Goal: Task Accomplishment & Management: Use online tool/utility

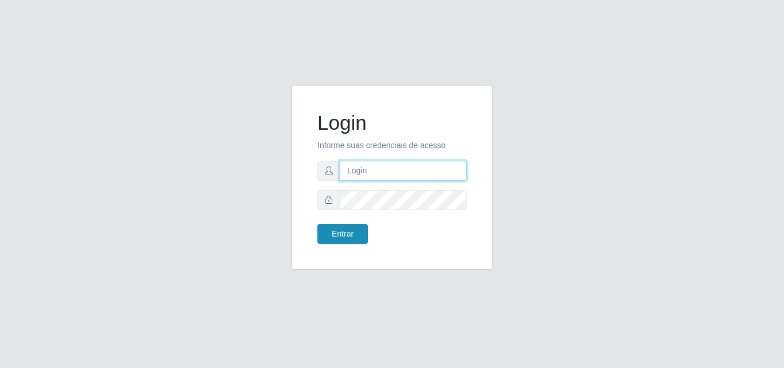
type input "[EMAIL_ADDRESS][DOMAIN_NAME]"
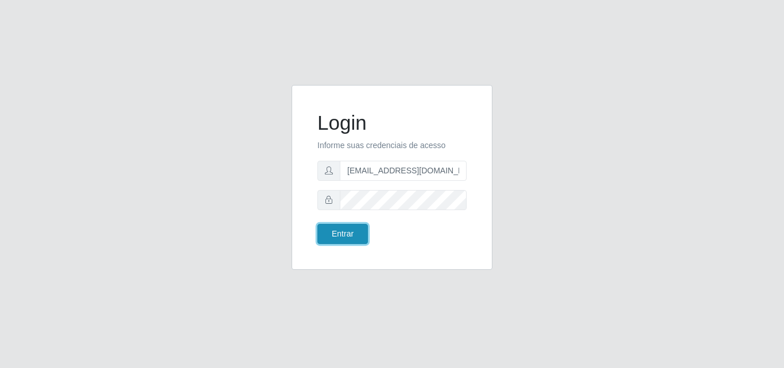
click at [358, 238] on button "Entrar" at bounding box center [342, 234] width 50 height 20
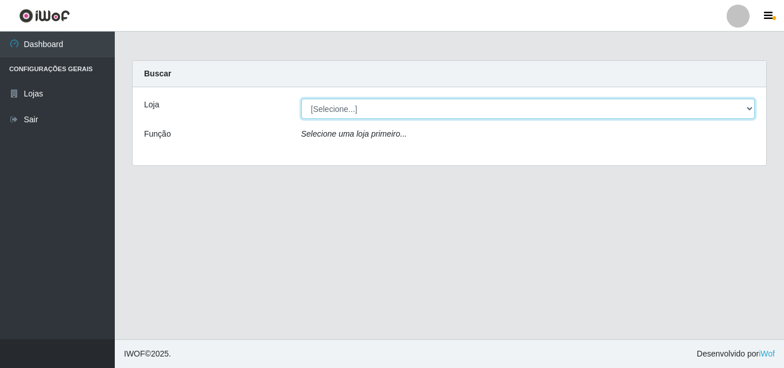
click at [449, 112] on select "[Selecione...] Rede Potiguar 1 - Macaíba" at bounding box center [528, 109] width 454 height 20
select select "100"
click at [301, 99] on select "[Selecione...] Rede Potiguar 1 - Macaíba" at bounding box center [528, 109] width 454 height 20
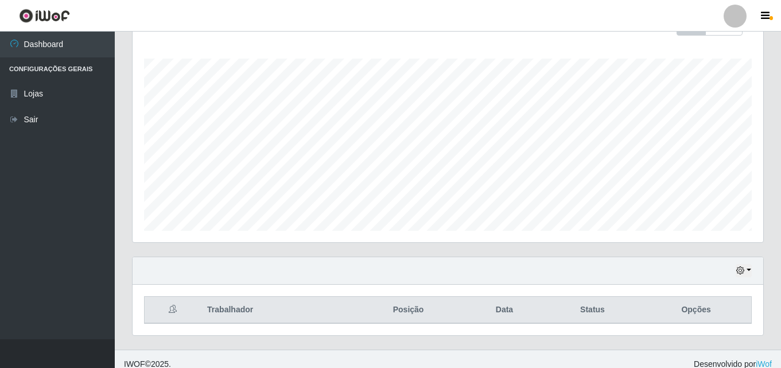
scroll to position [190, 0]
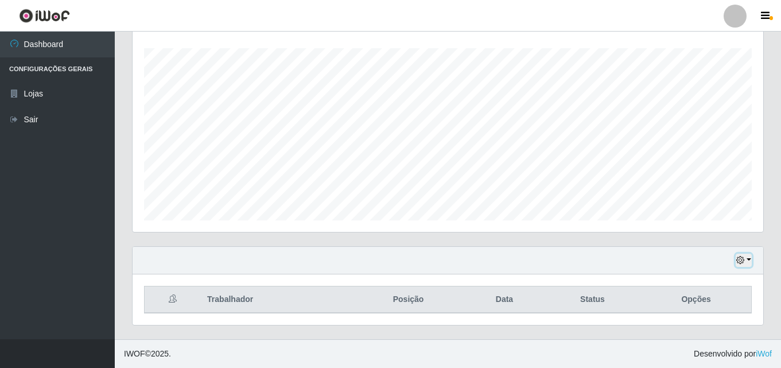
click at [739, 264] on icon "button" at bounding box center [740, 260] width 8 height 8
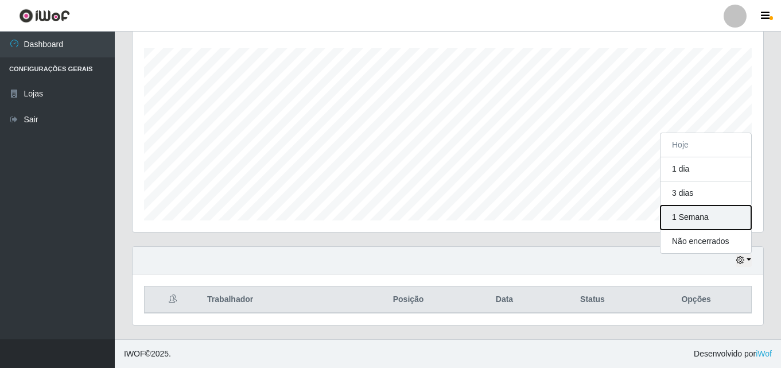
click at [721, 225] on button "1 Semana" at bounding box center [705, 217] width 91 height 24
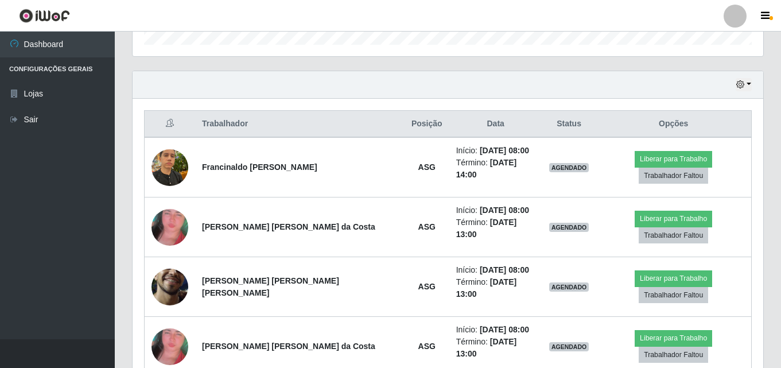
scroll to position [373, 0]
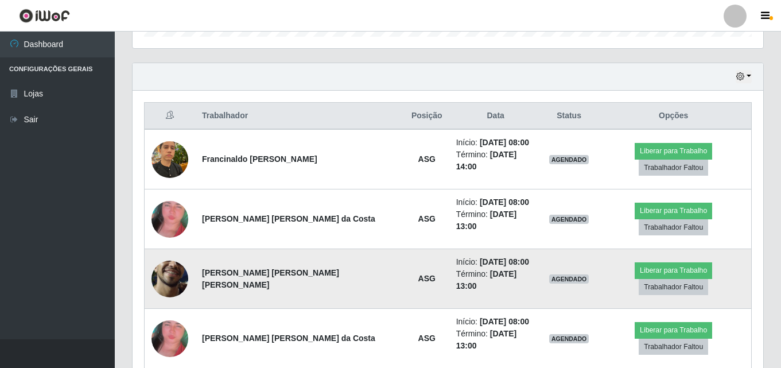
click at [170, 256] on img at bounding box center [169, 277] width 37 height 81
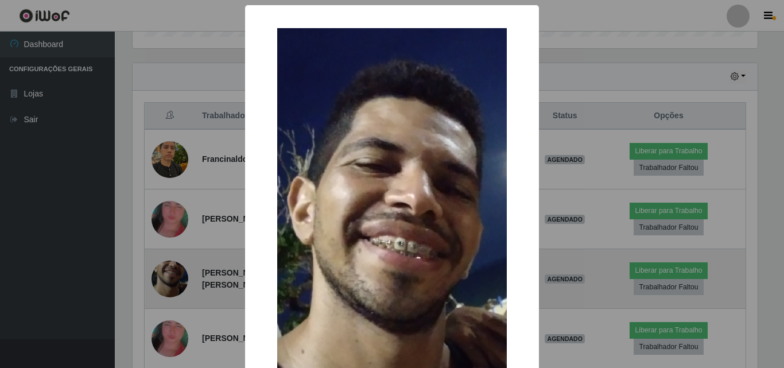
click at [170, 256] on div "× OK Cancel" at bounding box center [392, 184] width 784 height 368
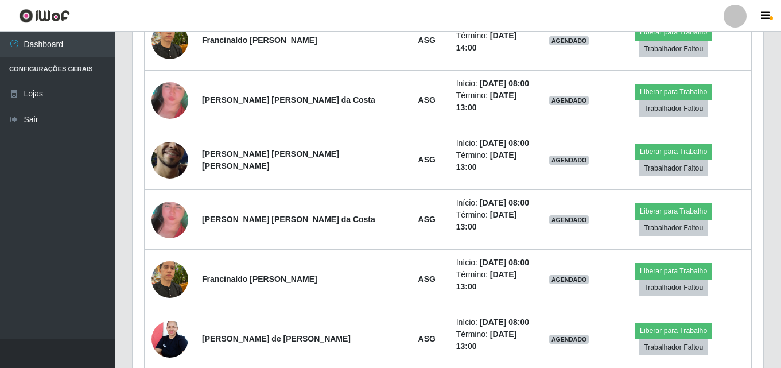
scroll to position [496, 0]
